Goal: Task Accomplishment & Management: Manage account settings

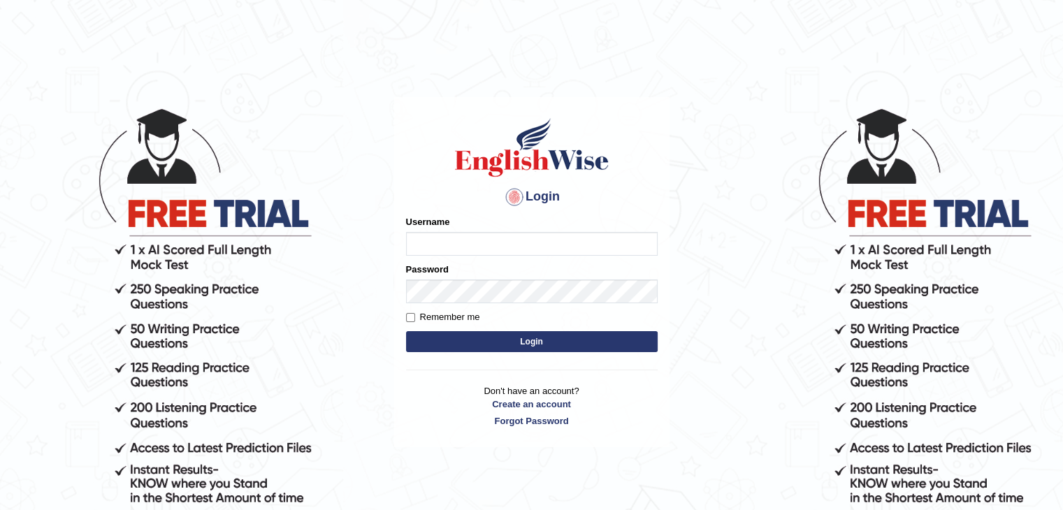
type input "mambwe"
click at [410, 319] on input "Remember me" at bounding box center [410, 317] width 9 height 9
checkbox input "true"
click at [496, 344] on button "Login" at bounding box center [532, 341] width 252 height 21
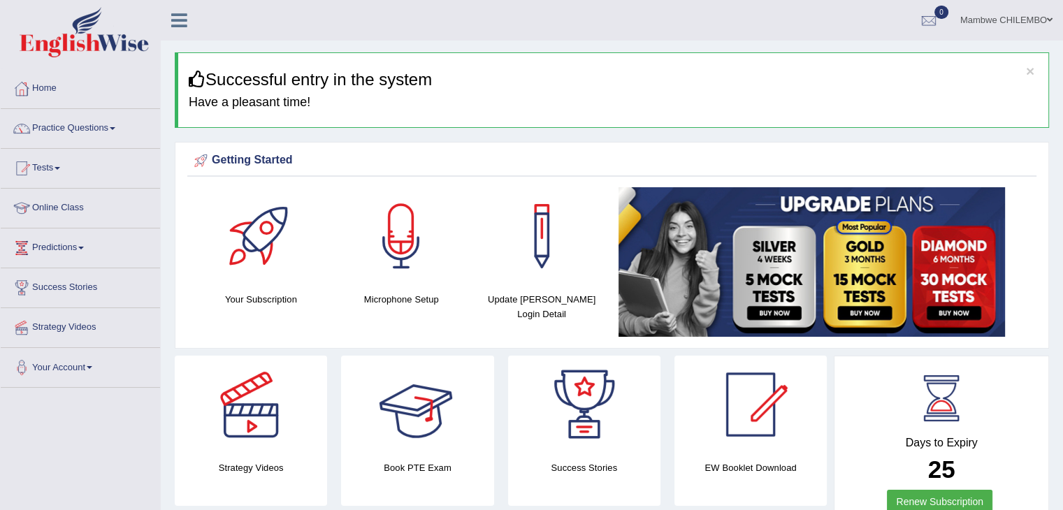
click at [457, 435] on div at bounding box center [417, 405] width 98 height 98
